Goal: Information Seeking & Learning: Find specific page/section

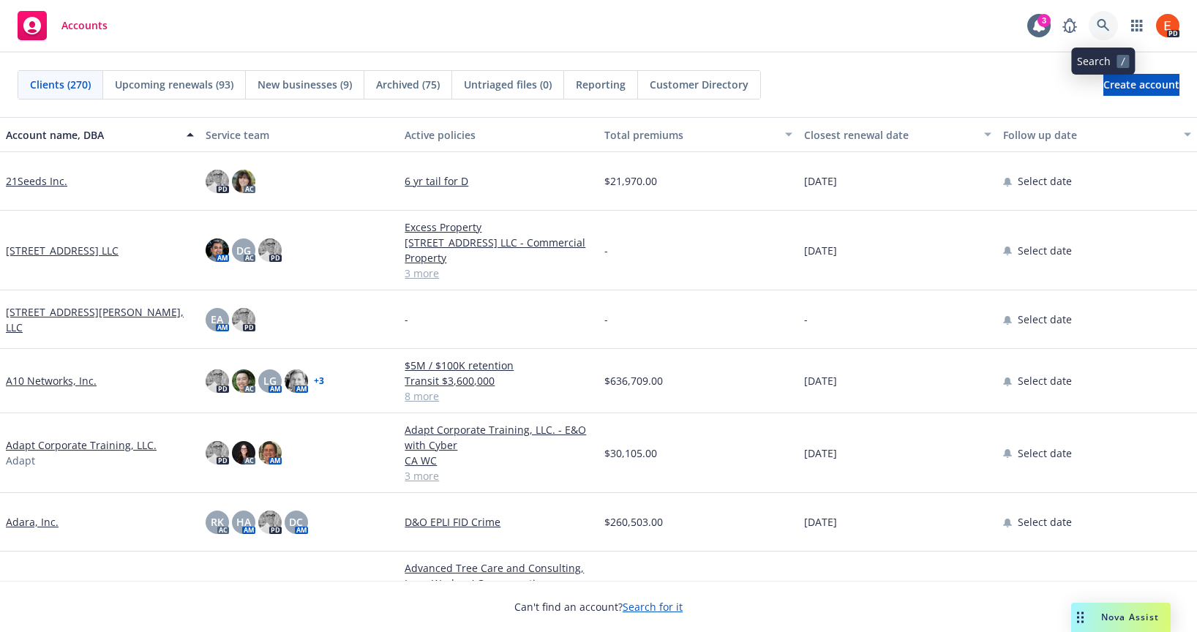
click at [1107, 26] on icon at bounding box center [1102, 25] width 13 height 13
click at [811, 135] on div "Closest renewal date" at bounding box center [890, 134] width 172 height 15
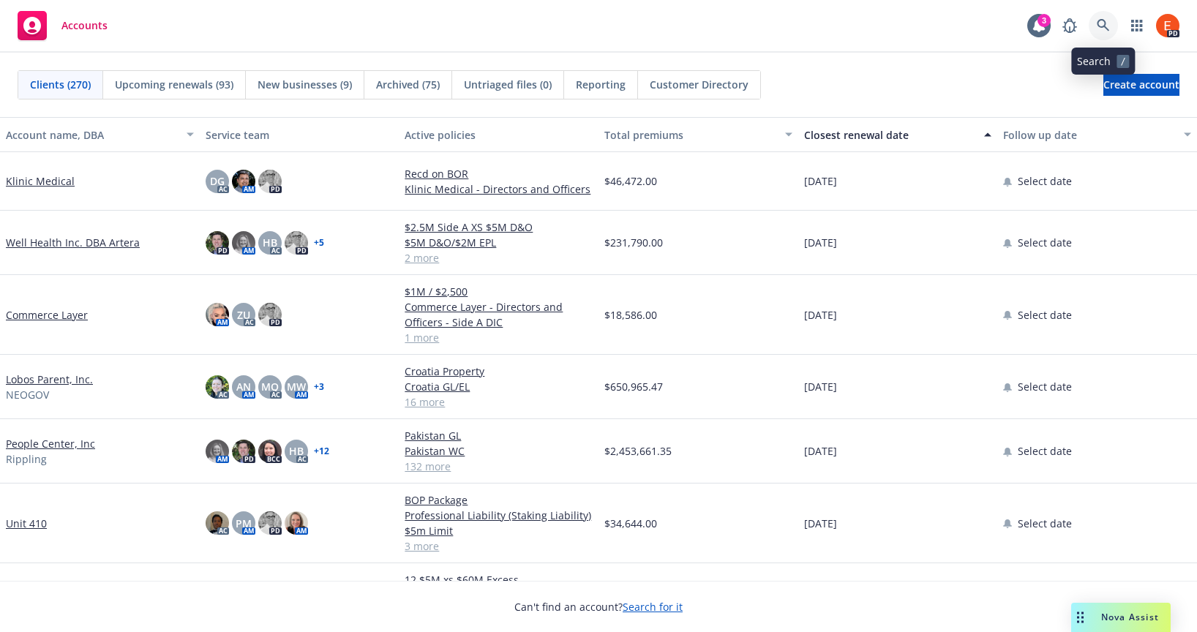
click at [1109, 25] on icon at bounding box center [1102, 25] width 13 height 13
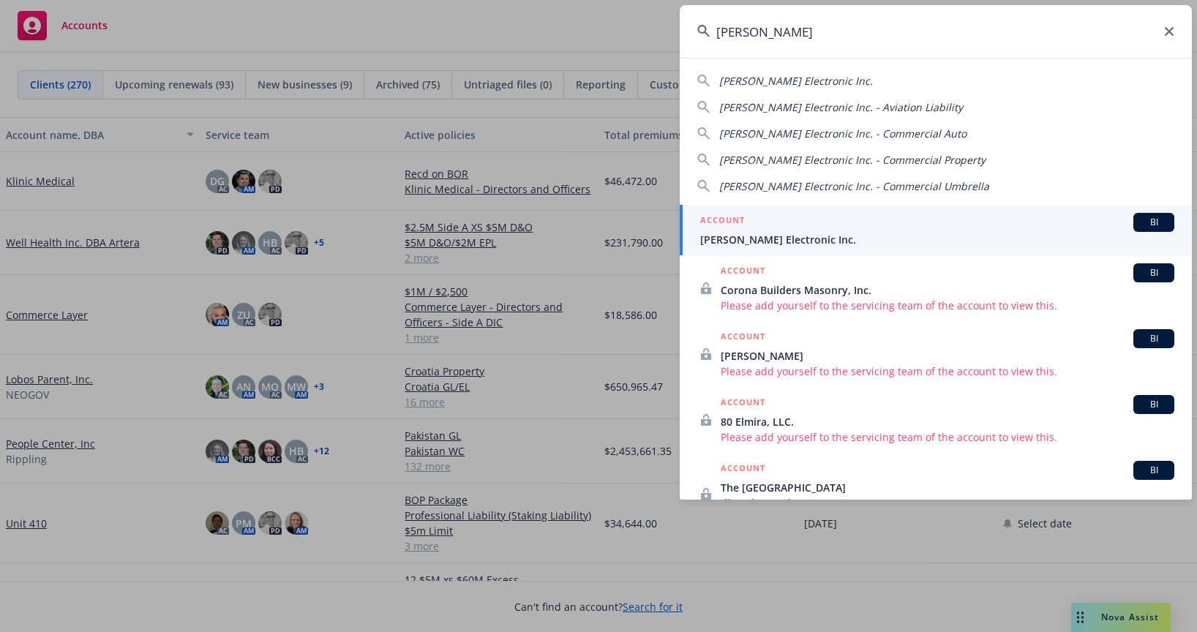
type input "[PERSON_NAME]"
click at [741, 232] on span "[PERSON_NAME] Electronic Inc." at bounding box center [937, 239] width 474 height 15
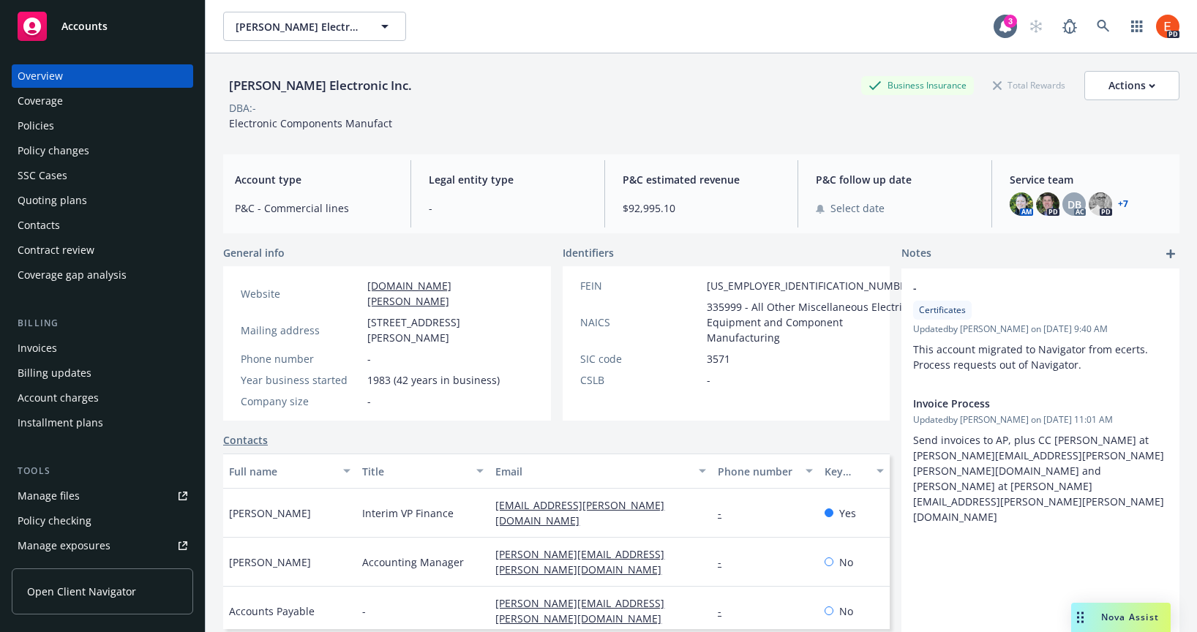
click at [34, 125] on div "Policies" at bounding box center [36, 125] width 37 height 23
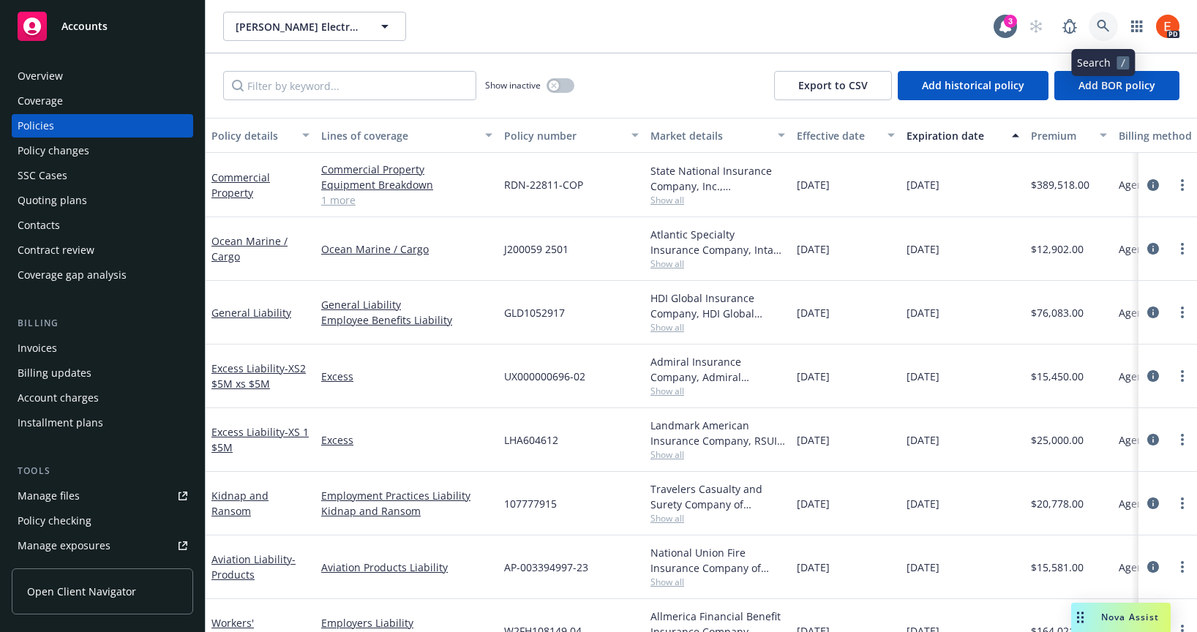
click at [1104, 27] on icon at bounding box center [1102, 26] width 12 height 12
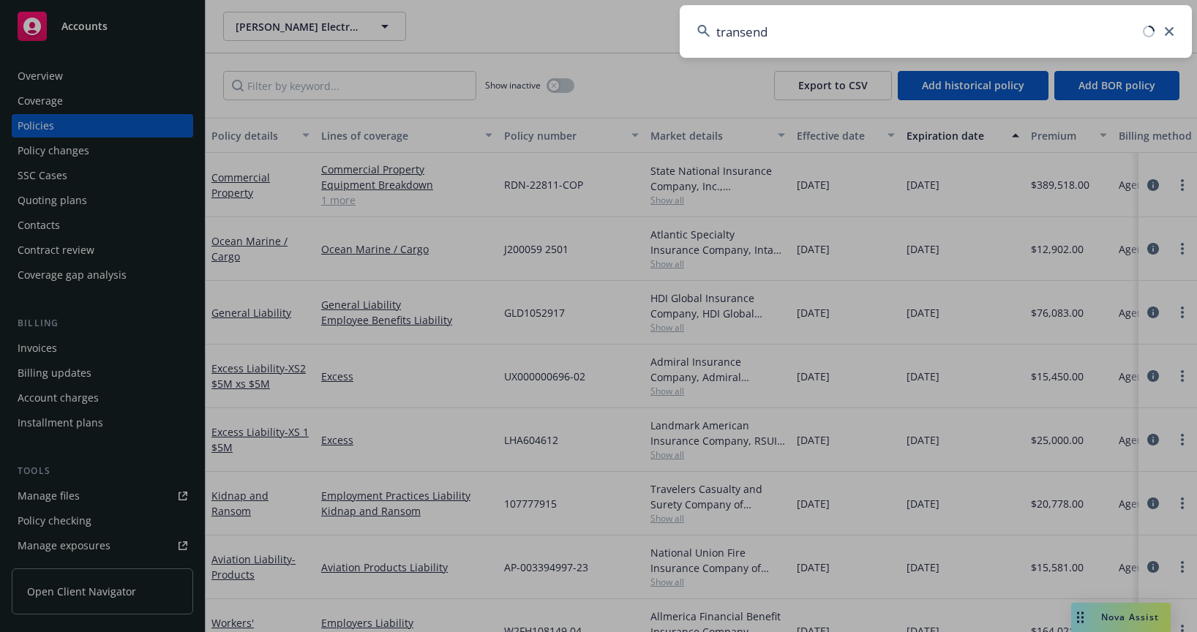
type input "transend"
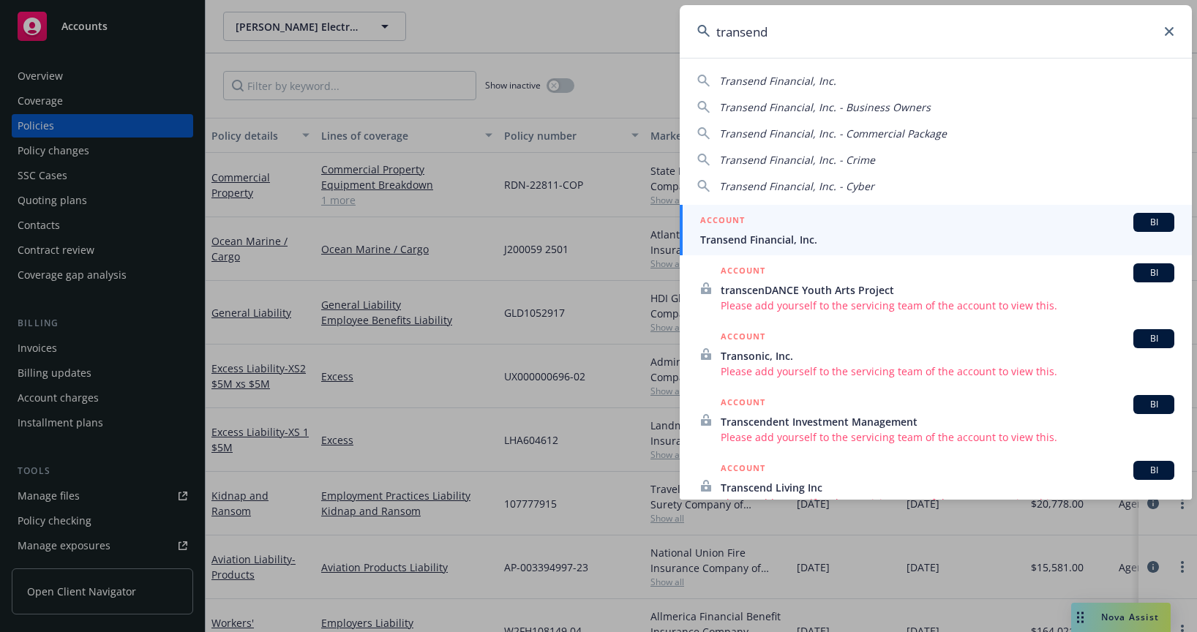
click at [753, 241] on span "Transend Financial, Inc." at bounding box center [937, 239] width 474 height 15
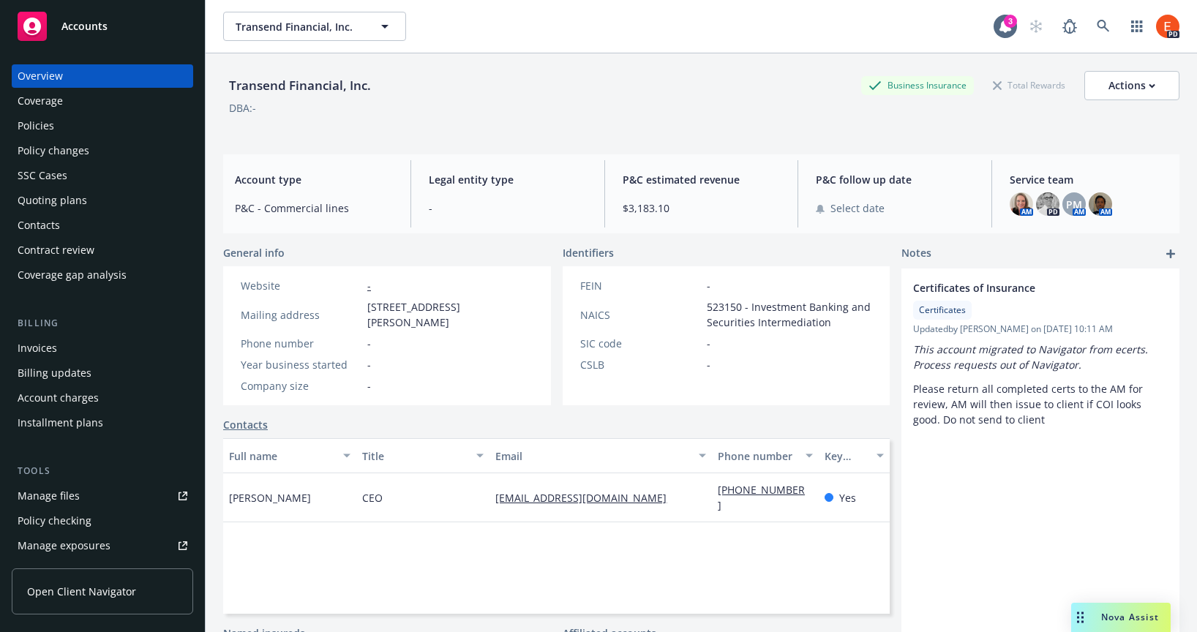
click at [47, 129] on div "Policies" at bounding box center [36, 125] width 37 height 23
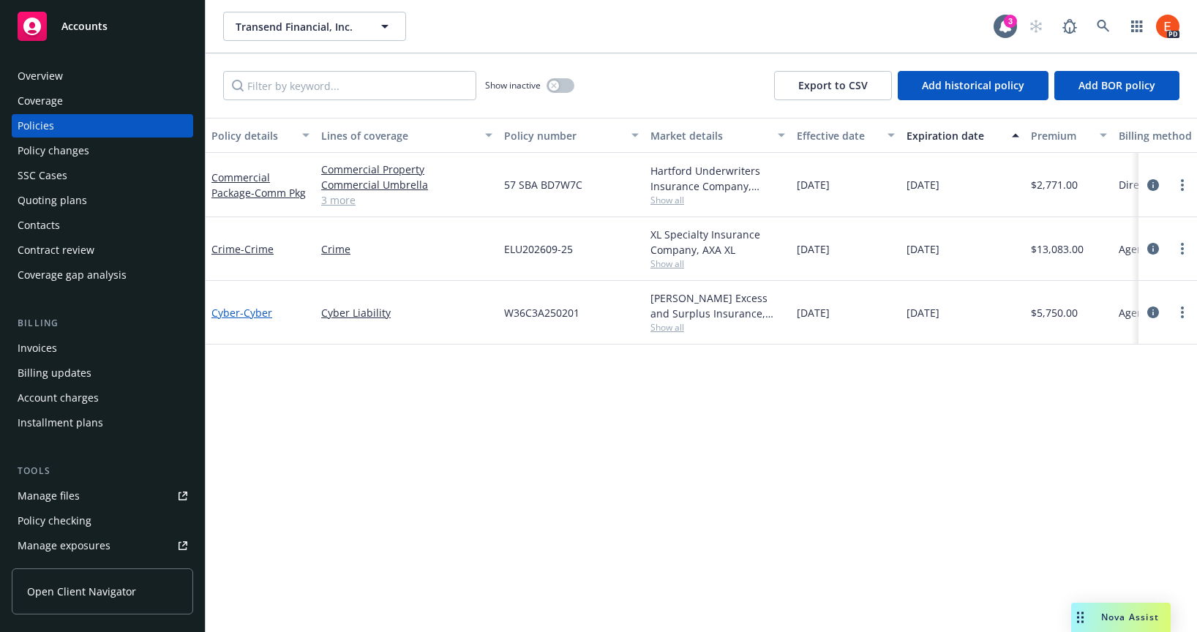
click at [246, 316] on span "- Cyber" at bounding box center [256, 313] width 32 height 14
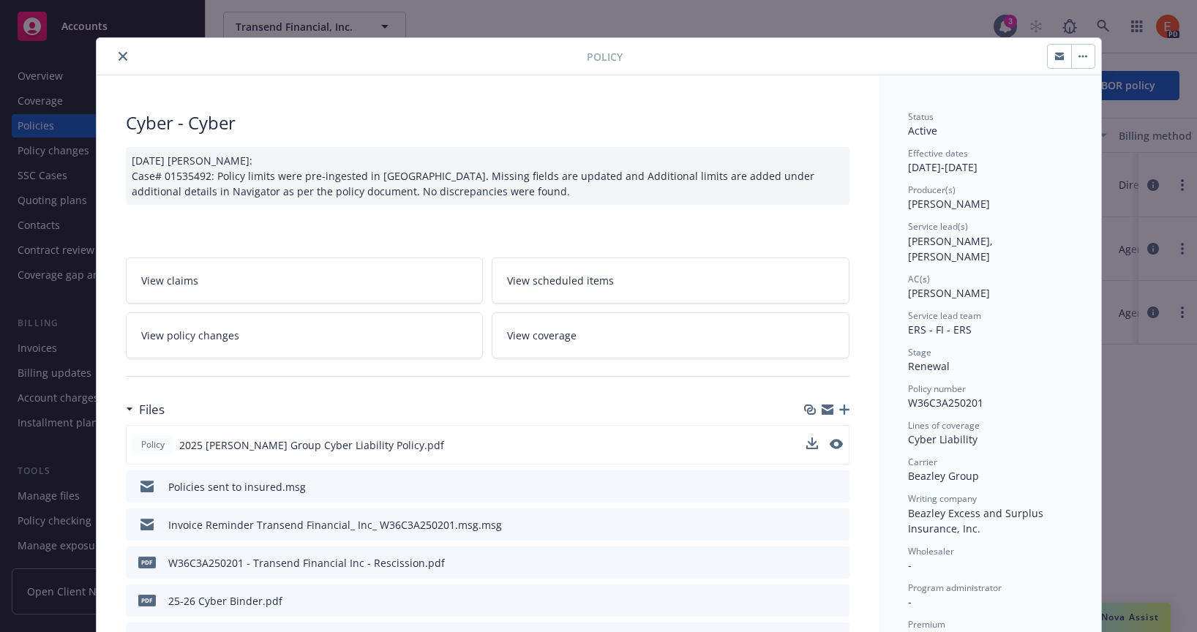
scroll to position [14, 0]
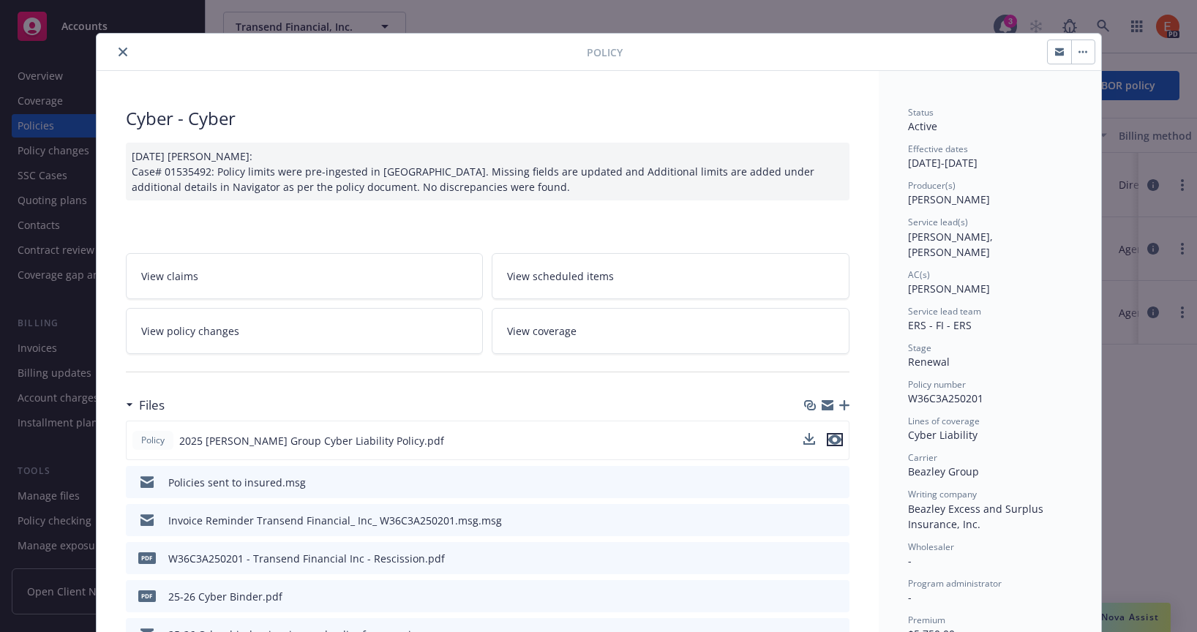
click at [832, 435] on icon "preview file" at bounding box center [834, 439] width 13 height 10
click at [118, 49] on icon "close" at bounding box center [122, 52] width 9 height 9
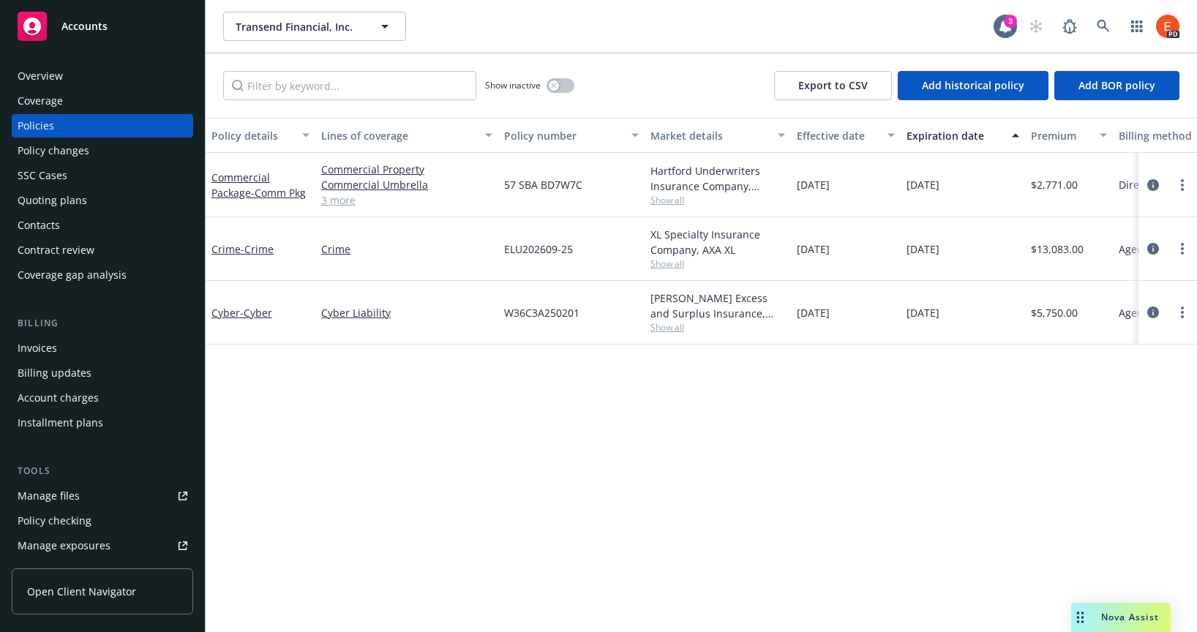
click at [47, 76] on div "Overview" at bounding box center [40, 75] width 45 height 23
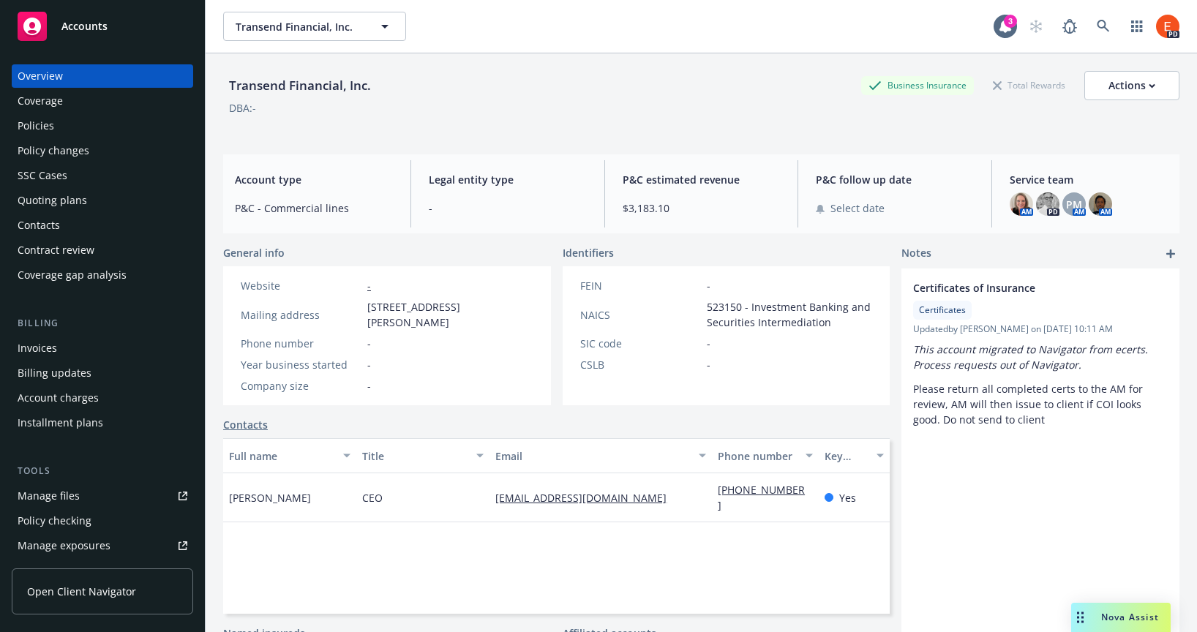
click at [110, 27] on div "Accounts" at bounding box center [103, 26] width 170 height 29
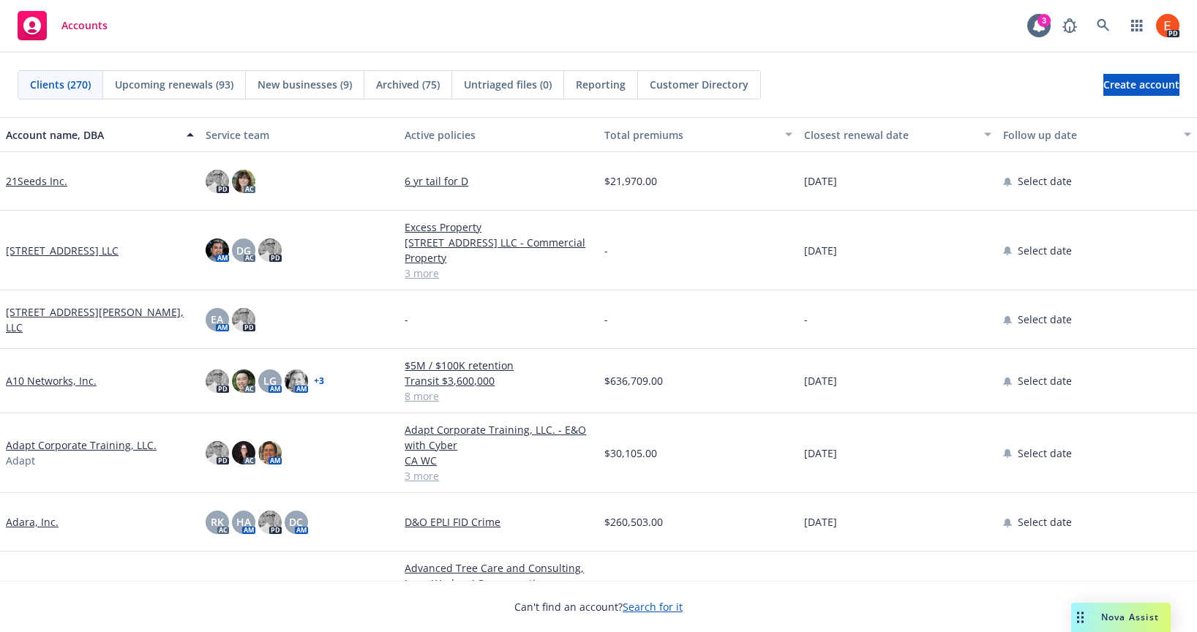
click at [866, 136] on div "Closest renewal date" at bounding box center [890, 134] width 172 height 15
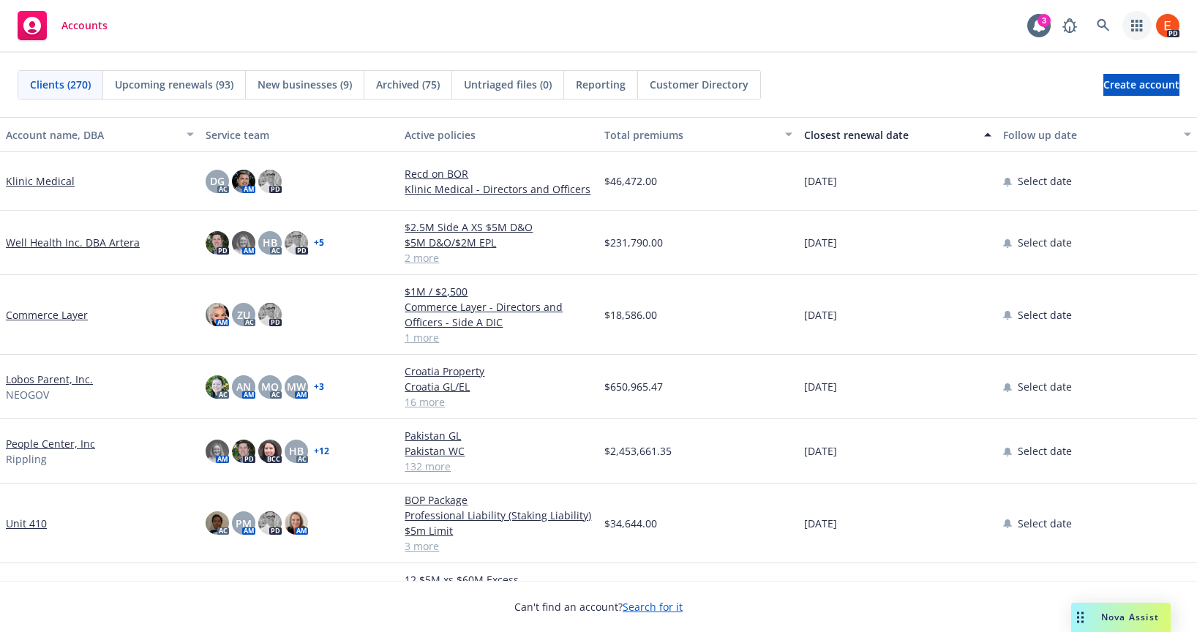
click at [1138, 26] on icon "button" at bounding box center [1137, 26] width 12 height 12
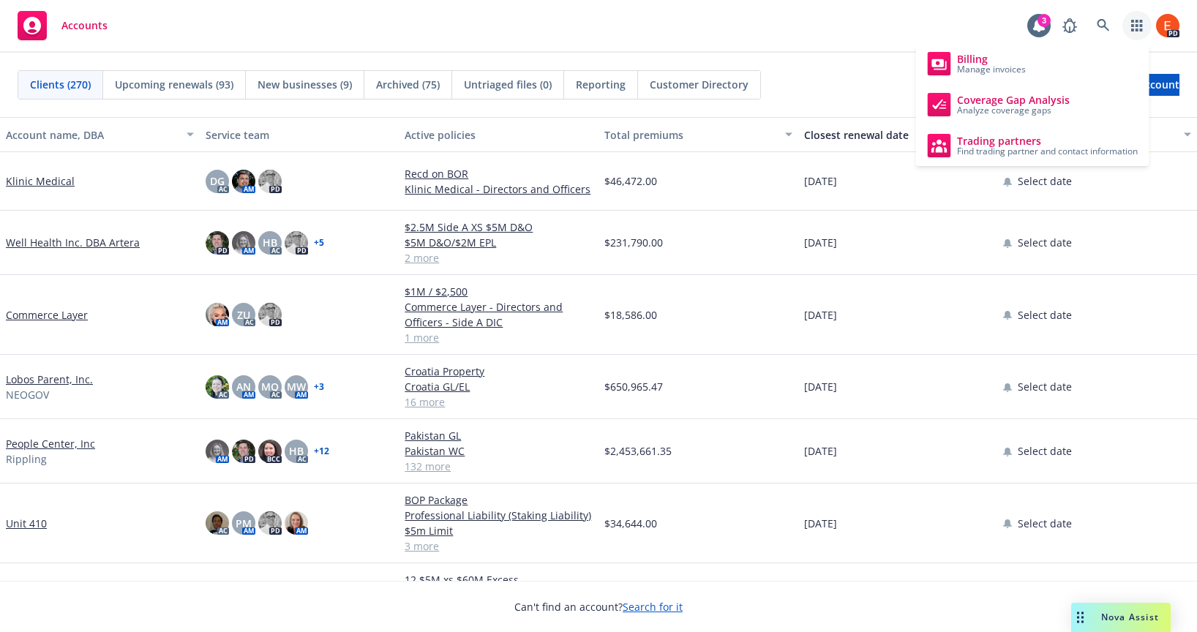
click at [726, 18] on div "Accounts 3 PD" at bounding box center [598, 26] width 1197 height 53
